Goal: Use online tool/utility

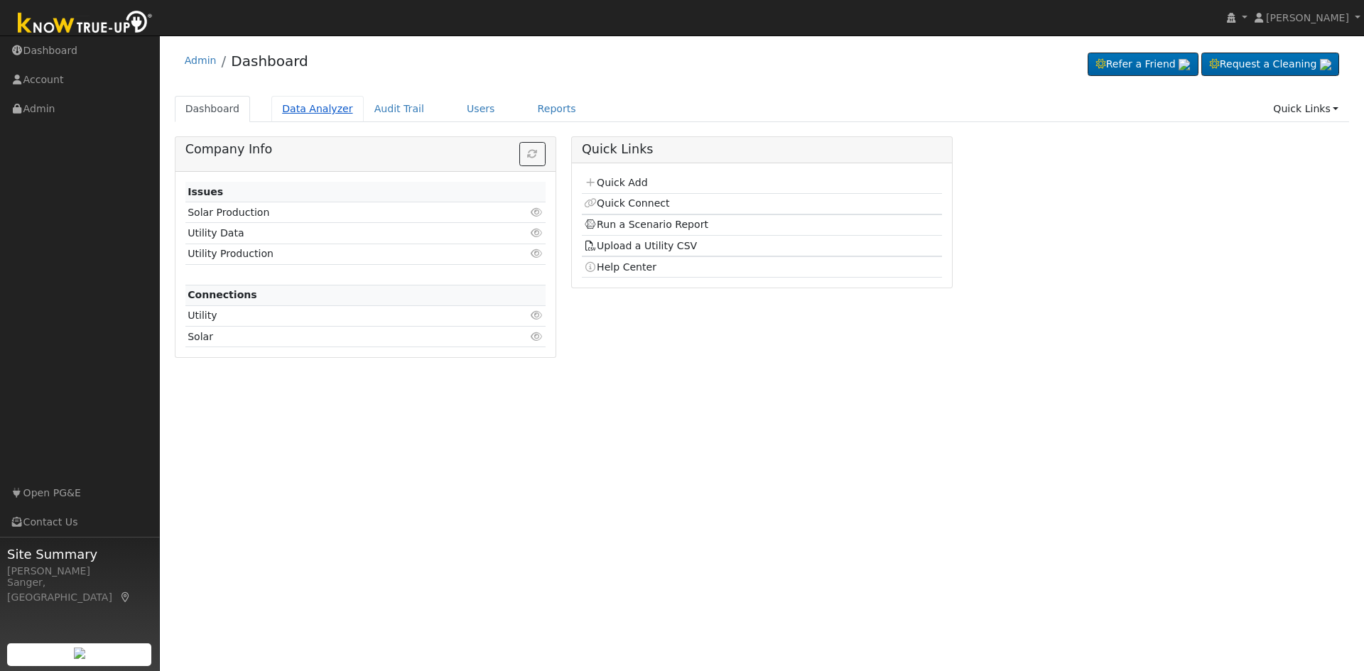
click at [312, 108] on link "Data Analyzer" at bounding box center [317, 109] width 92 height 26
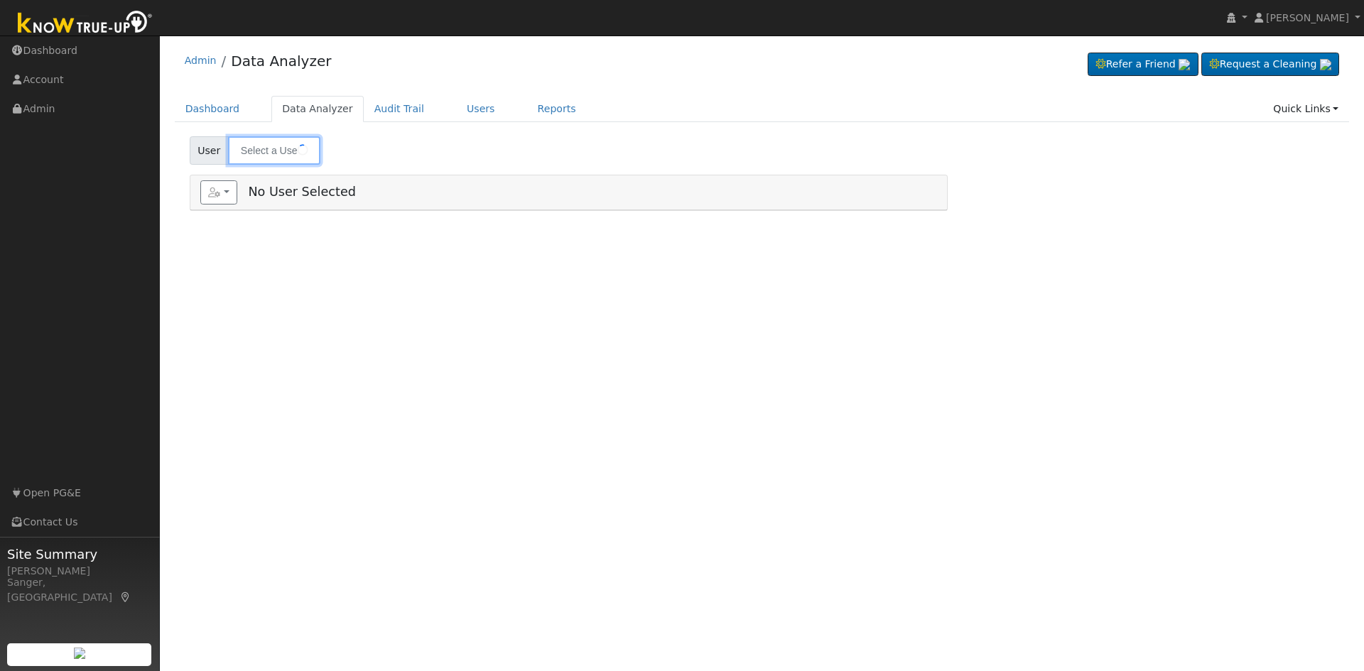
type input "David & Kristina Parker"
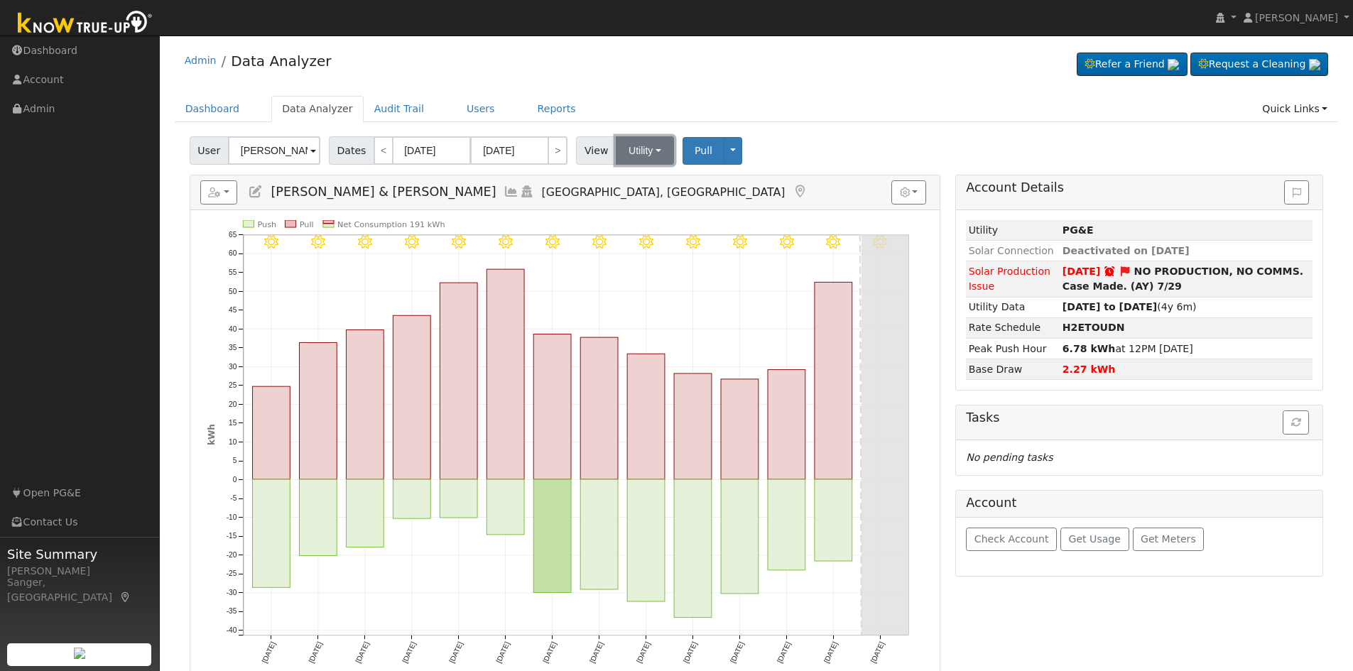
click at [623, 153] on button "Utility" at bounding box center [645, 150] width 58 height 28
click at [636, 198] on link "Solar" at bounding box center [663, 202] width 99 height 20
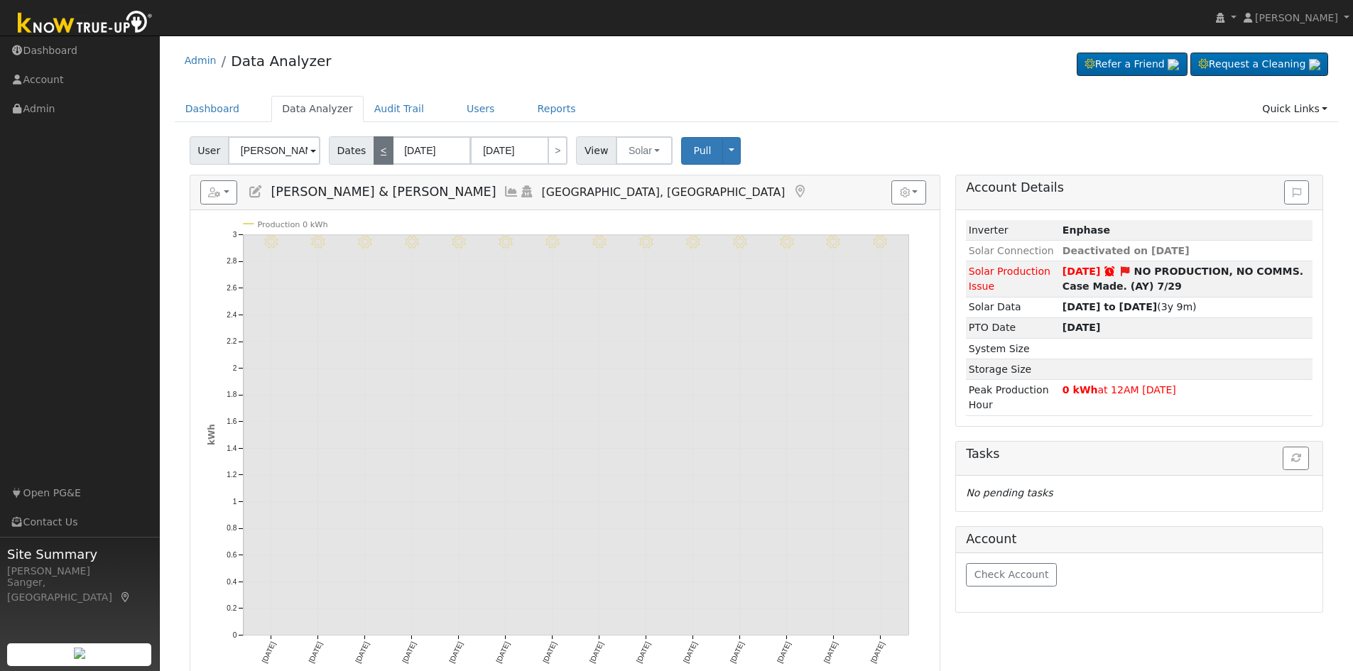
click at [379, 150] on link "<" at bounding box center [384, 150] width 20 height 28
type input "08/06/2025"
type input "08/19/2025"
click at [693, 153] on span "Pull" at bounding box center [702, 150] width 18 height 11
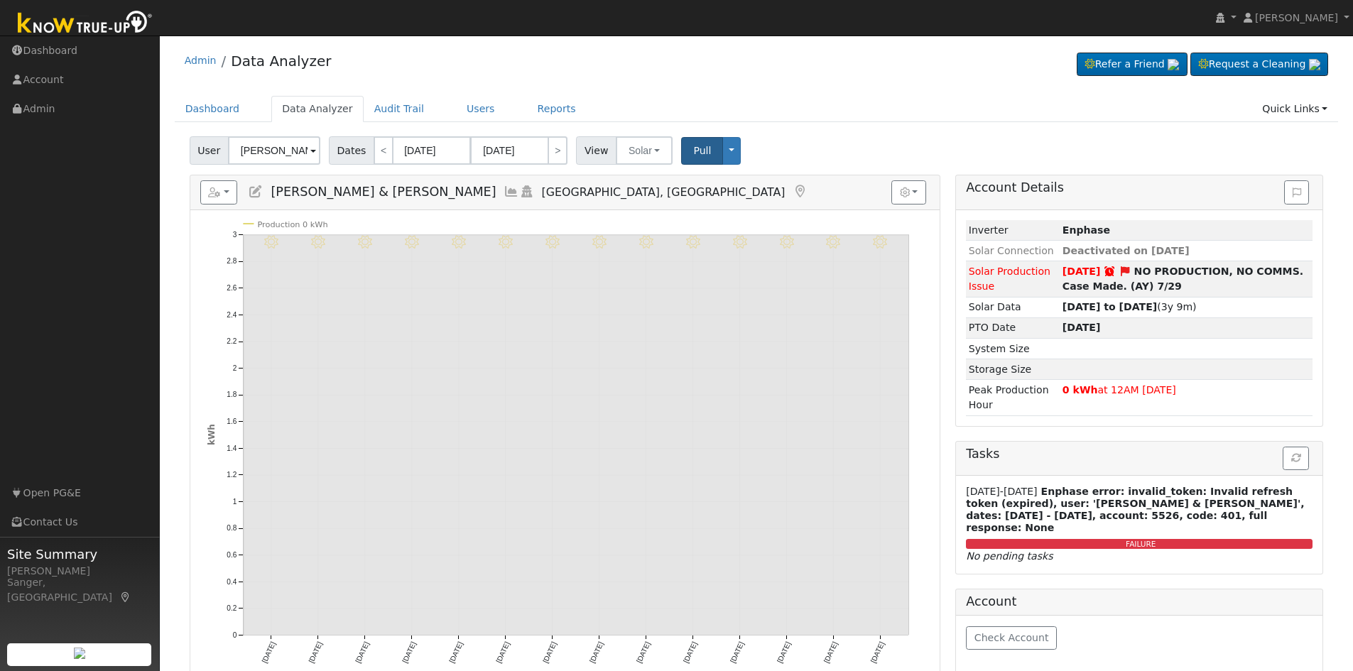
click at [504, 187] on icon at bounding box center [512, 191] width 16 height 13
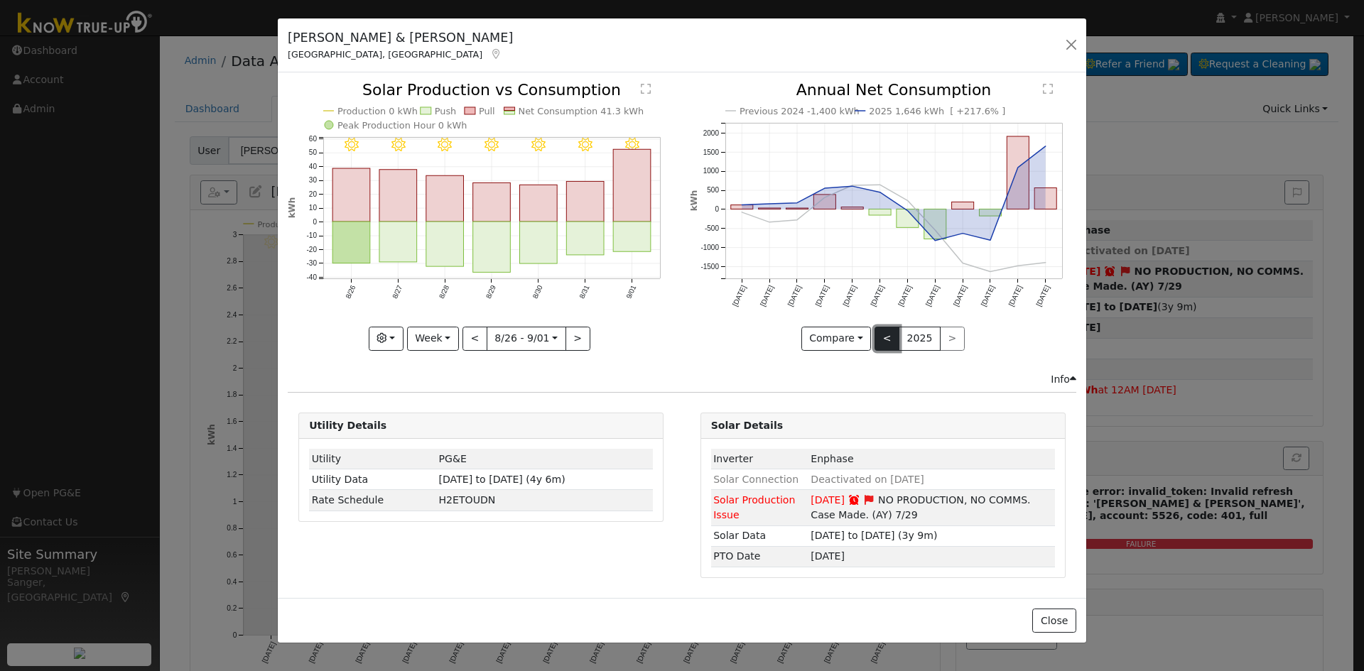
click at [886, 336] on button "<" at bounding box center [886, 339] width 25 height 24
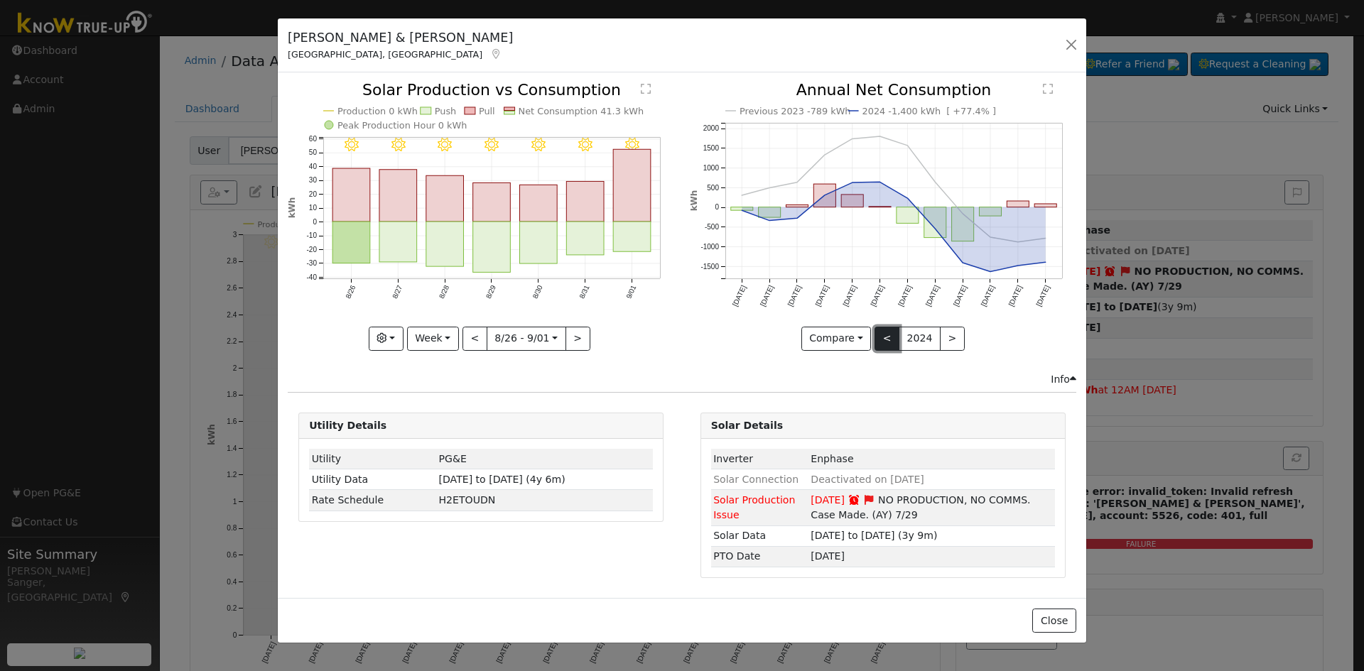
click at [886, 336] on button "<" at bounding box center [886, 339] width 25 height 24
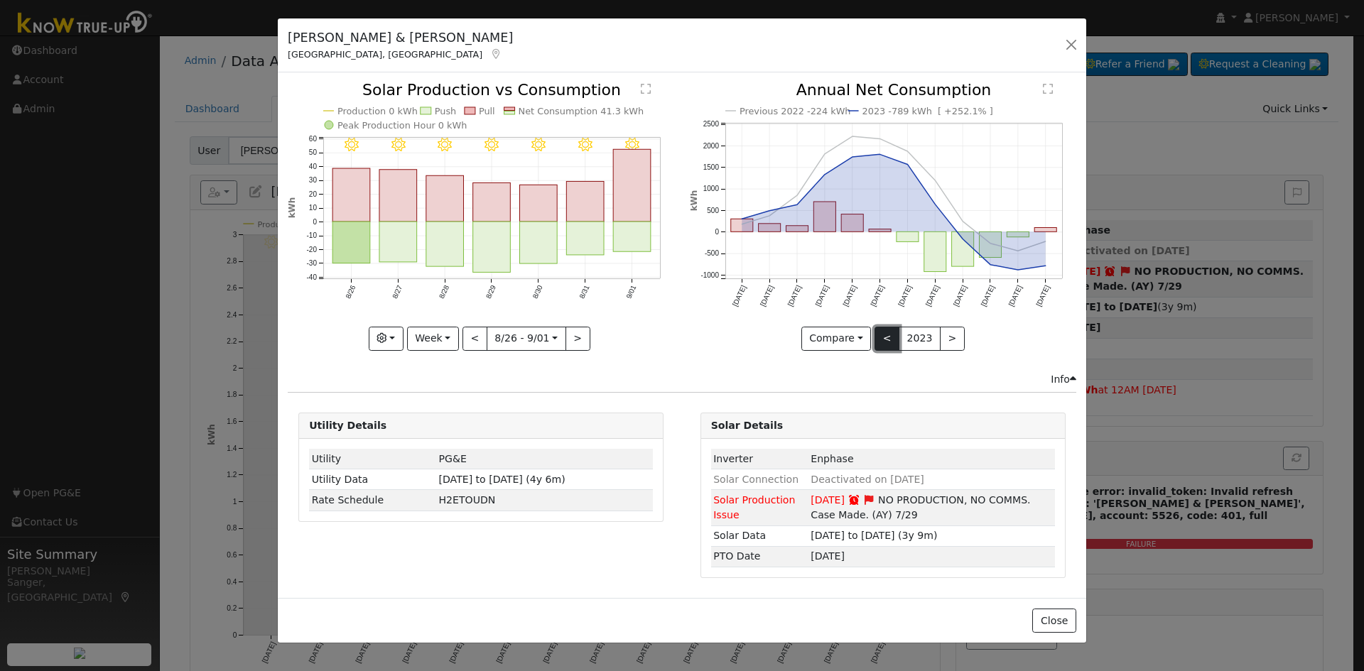
click at [886, 336] on button "<" at bounding box center [886, 339] width 25 height 24
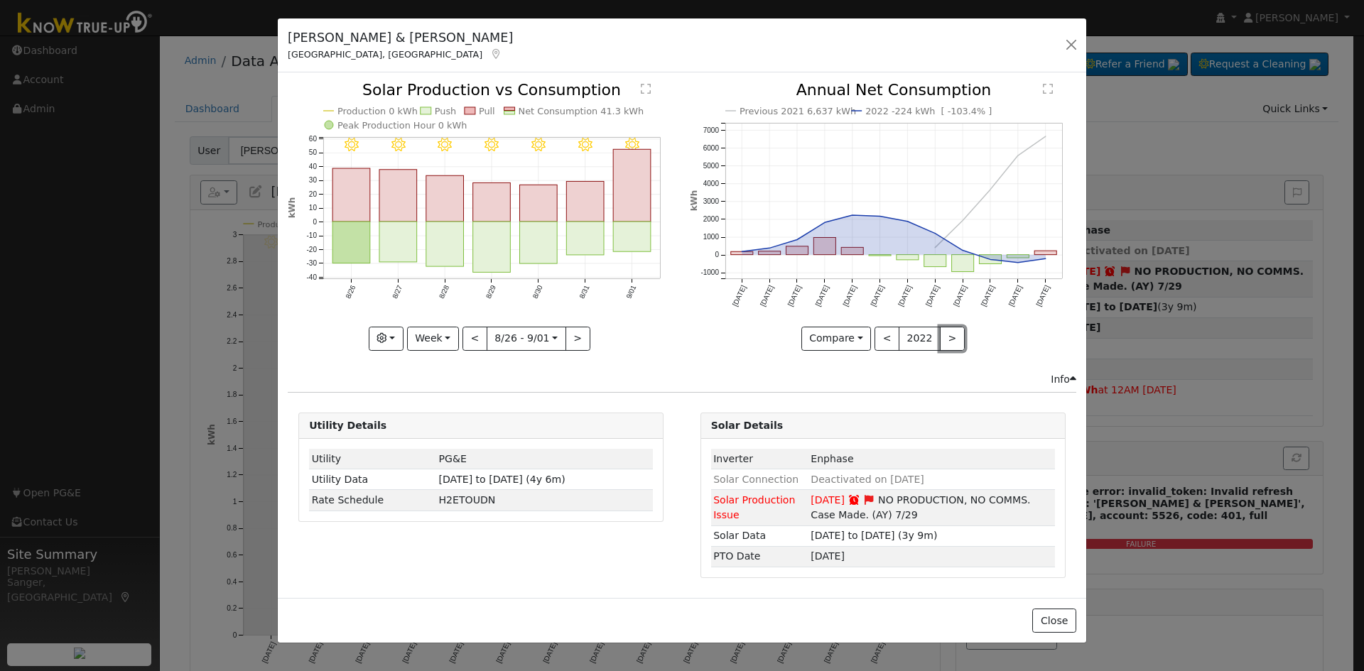
click at [943, 339] on button ">" at bounding box center [952, 339] width 25 height 24
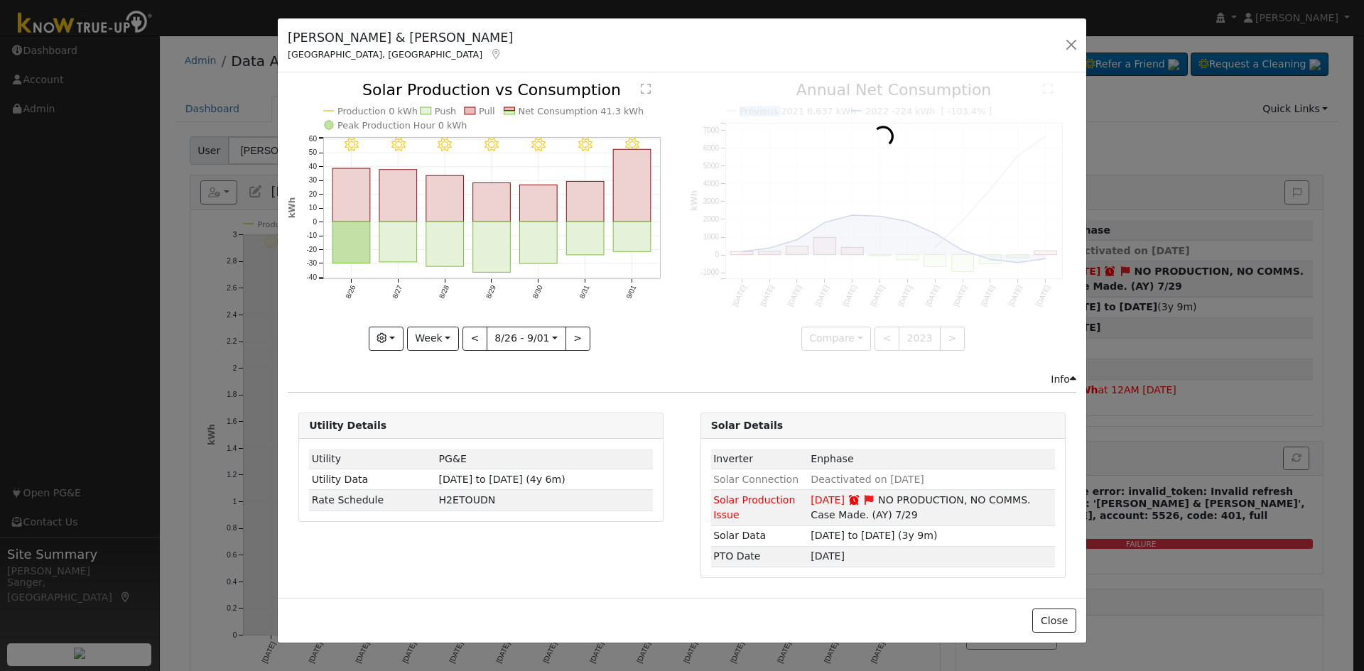
click at [943, 339] on div at bounding box center [883, 216] width 386 height 268
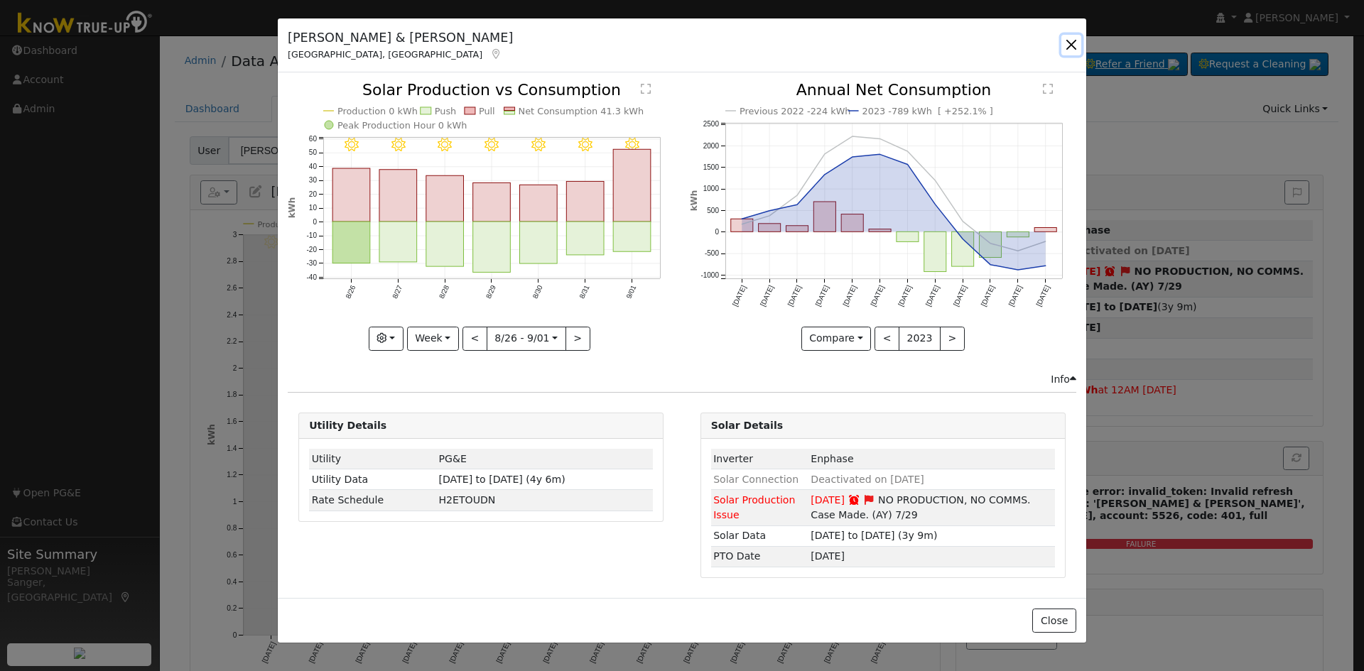
drag, startPoint x: 1073, startPoint y: 39, endPoint x: 1067, endPoint y: 53, distance: 15.6
click at [1072, 40] on button "button" at bounding box center [1071, 45] width 20 height 20
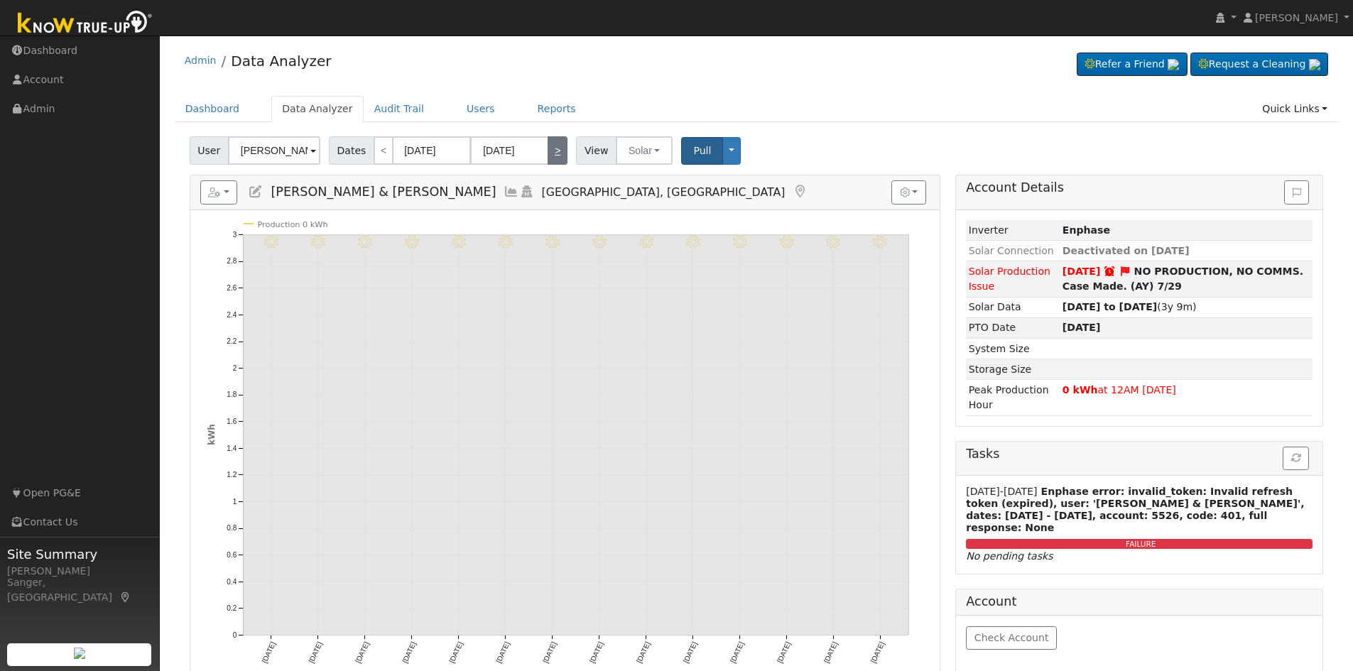
click at [548, 151] on link ">" at bounding box center [558, 150] width 20 height 28
type input "08/20/2025"
type input "09/02/2025"
click at [626, 148] on button "Solar" at bounding box center [644, 150] width 57 height 28
click at [626, 179] on link "Utility" at bounding box center [663, 182] width 99 height 20
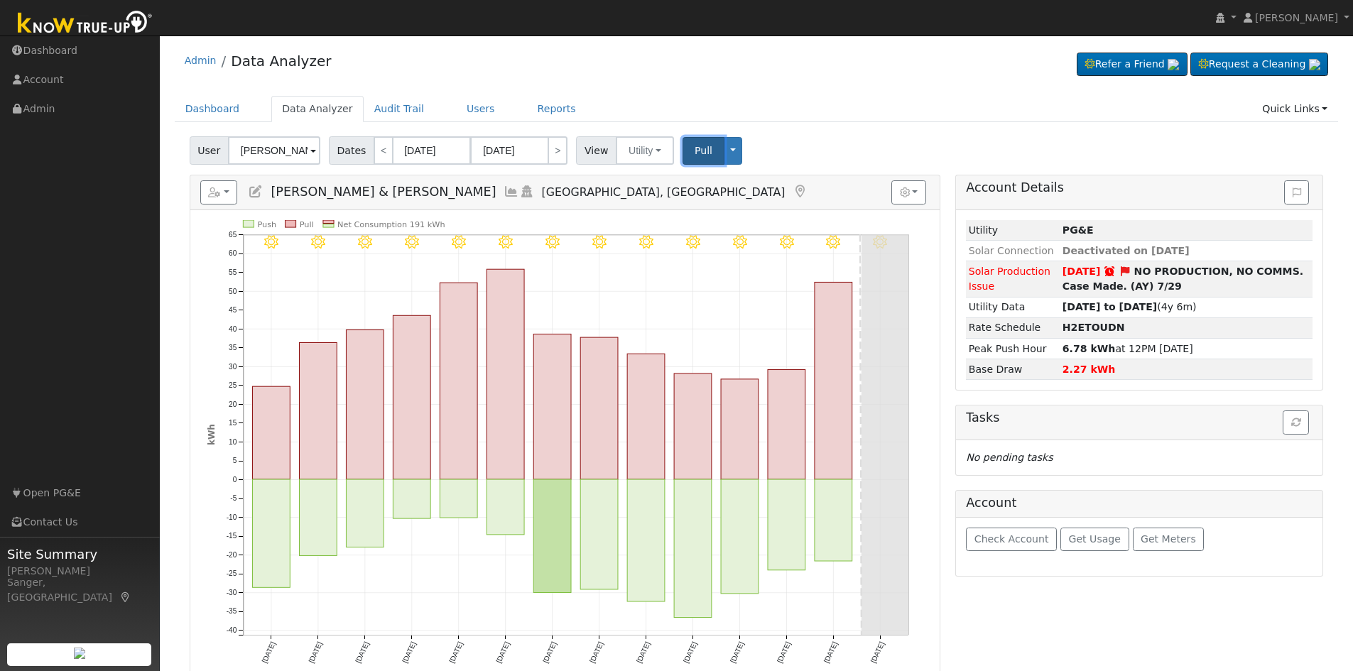
click at [695, 151] on span "Pull" at bounding box center [704, 150] width 18 height 11
